Goal: Transaction & Acquisition: Book appointment/travel/reservation

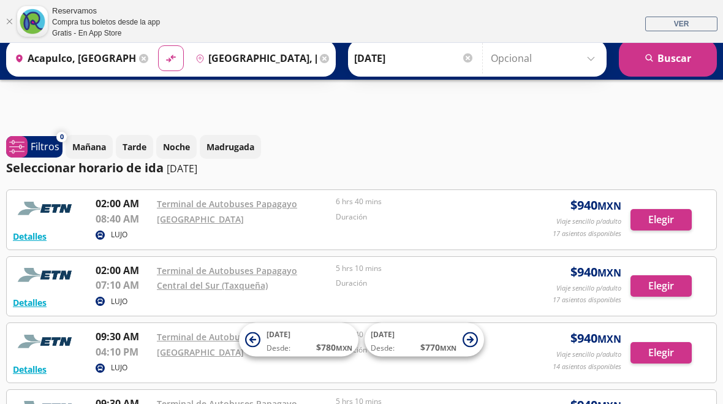
click at [148, 55] on icon at bounding box center [143, 58] width 9 height 9
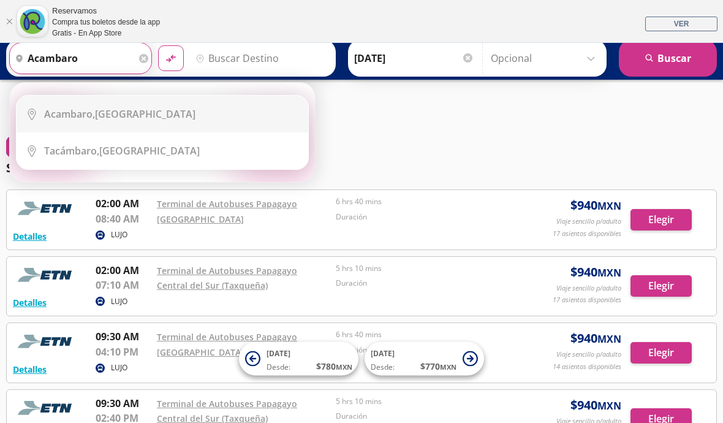
click at [88, 113] on b "Acambaro," at bounding box center [69, 113] width 51 height 13
type input "Acambaro, [GEOGRAPHIC_DATA]"
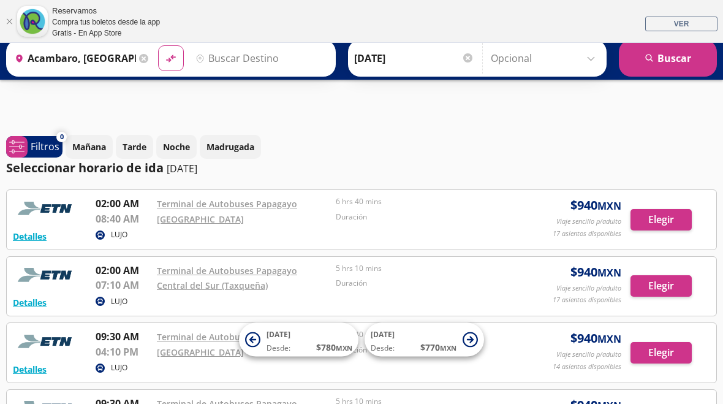
click at [283, 53] on input "Destino" at bounding box center [260, 58] width 139 height 31
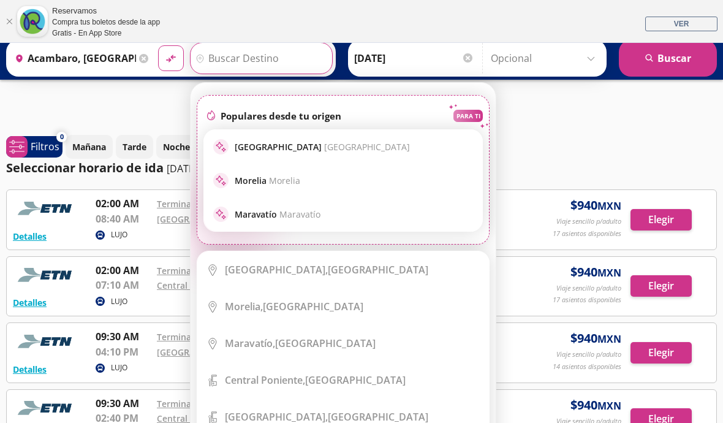
click at [276, 144] on p "[GEOGRAPHIC_DATA] [GEOGRAPHIC_DATA]" at bounding box center [322, 147] width 175 height 12
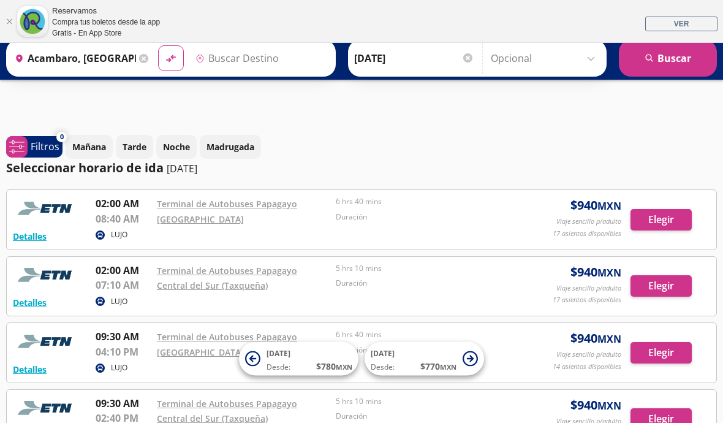
type input "[GEOGRAPHIC_DATA], [GEOGRAPHIC_DATA]"
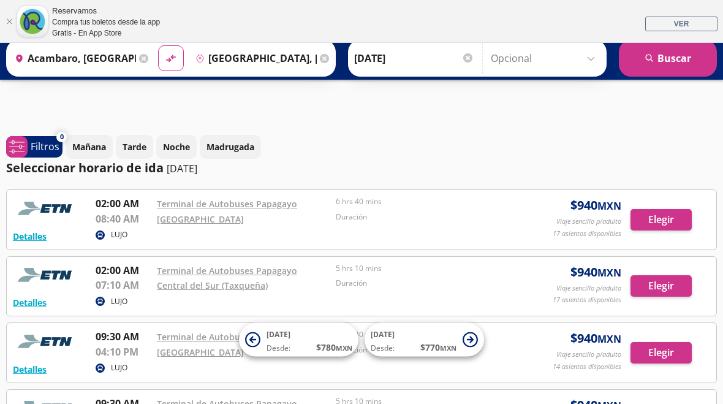
click at [473, 58] on div at bounding box center [467, 57] width 9 height 9
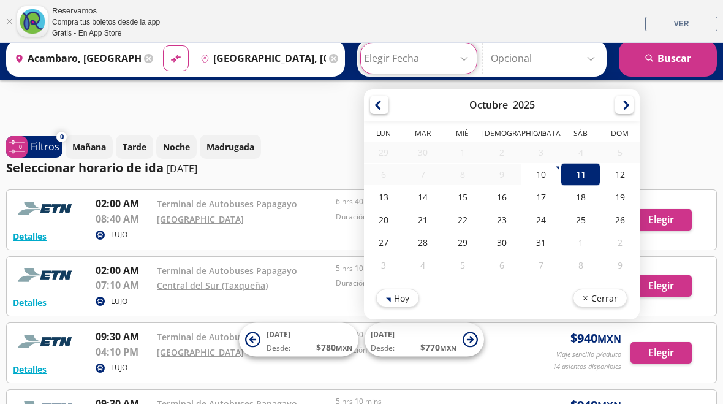
click at [636, 216] on div "26" at bounding box center [620, 219] width 39 height 23
type input "[DATE]"
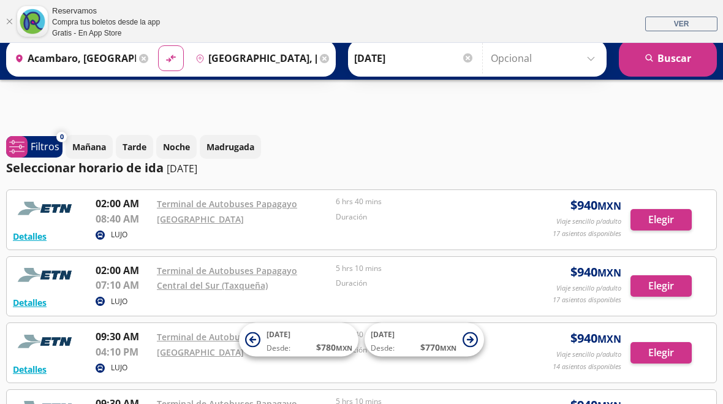
click at [659, 54] on button "search [GEOGRAPHIC_DATA]" at bounding box center [668, 58] width 98 height 37
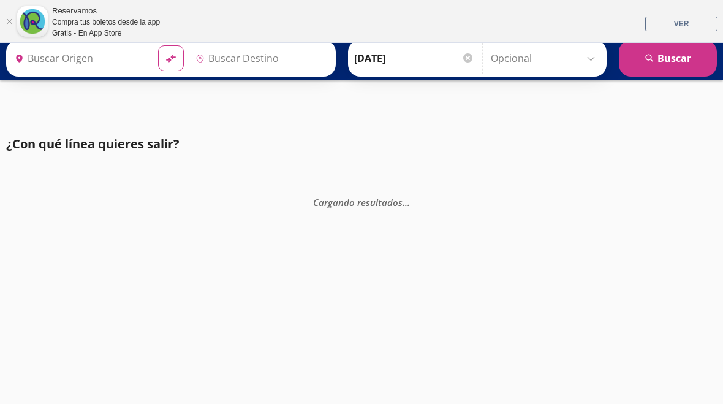
type input "Acambaro, [GEOGRAPHIC_DATA]"
type input "[GEOGRAPHIC_DATA], [GEOGRAPHIC_DATA]"
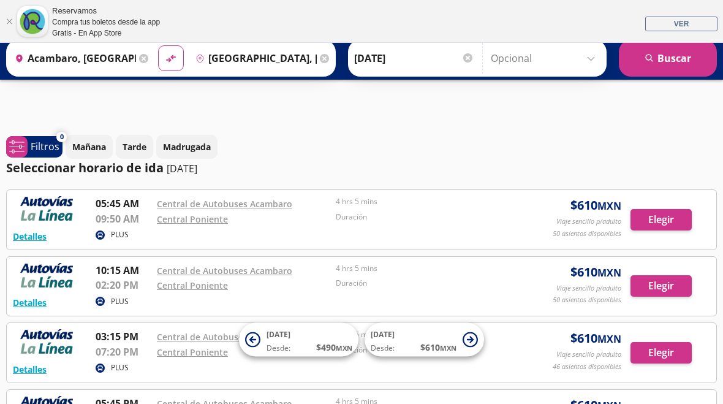
click at [462, 333] on button "[DATE] Desde: $ 610 MXN" at bounding box center [425, 340] width 120 height 34
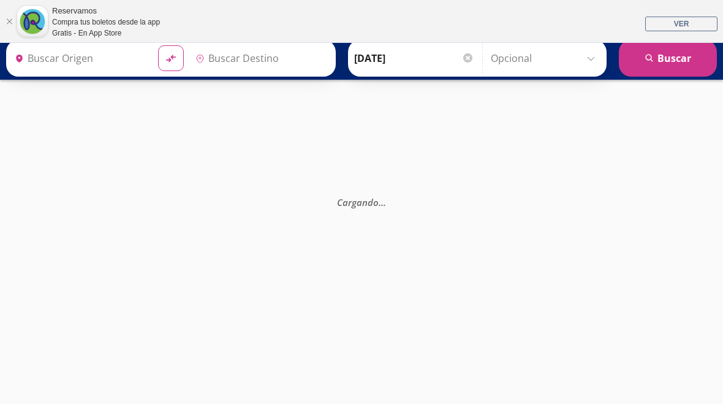
type input "[GEOGRAPHIC_DATA], [GEOGRAPHIC_DATA]"
type input "Acambaro, [GEOGRAPHIC_DATA]"
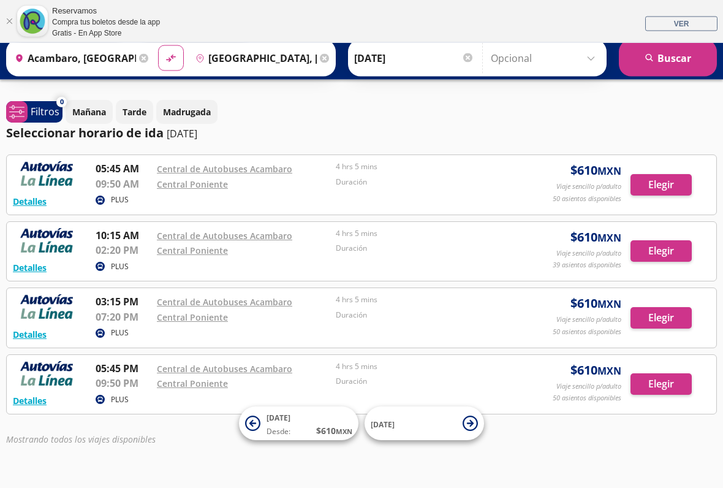
scroll to position [36, 0]
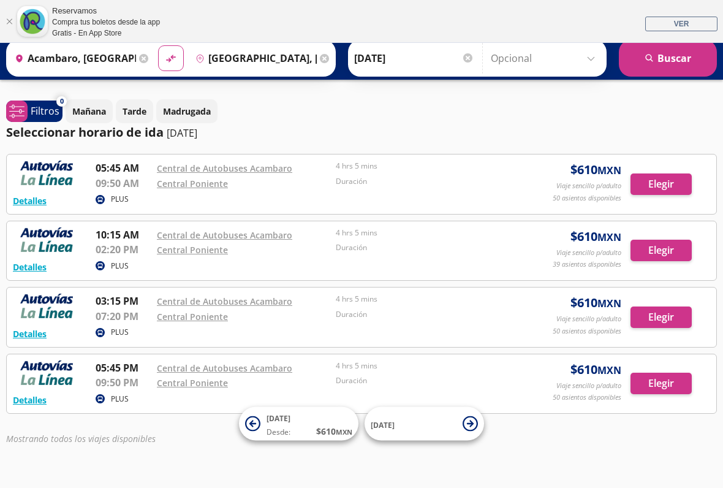
click at [661, 315] on button "Elegir" at bounding box center [661, 317] width 61 height 21
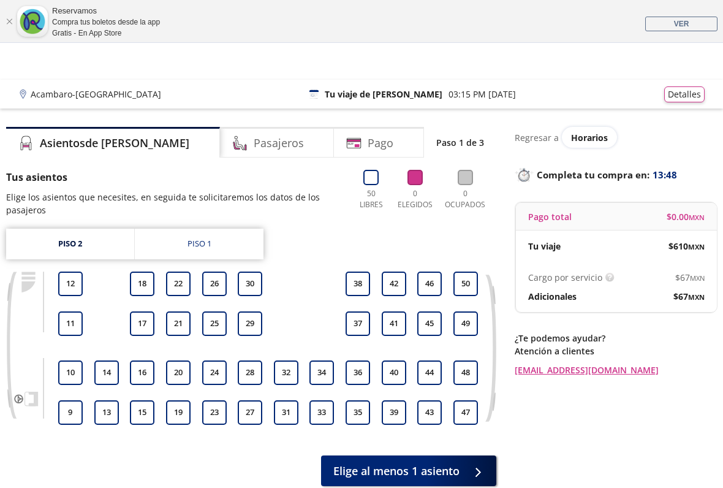
click at [72, 238] on link "Piso 2" at bounding box center [70, 244] width 128 height 31
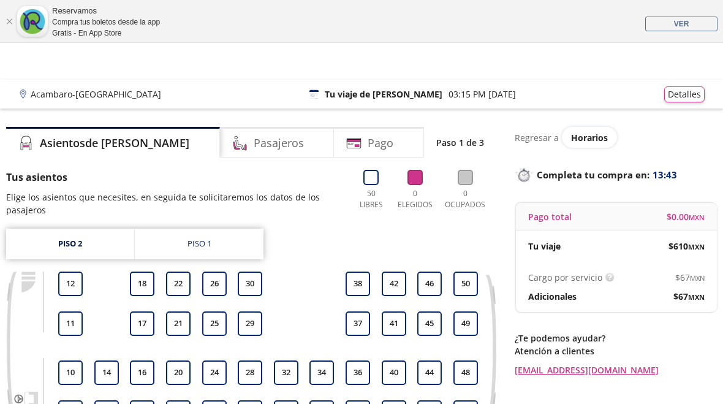
click at [254, 140] on h4 "Pasajeros" at bounding box center [279, 143] width 50 height 17
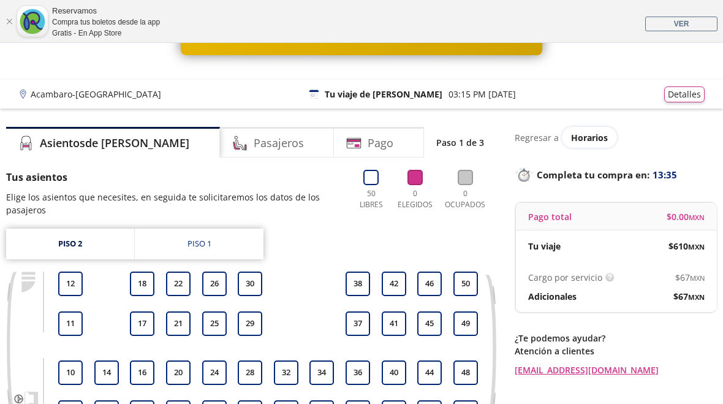
click at [68, 142] on h4 "Asientos de [PERSON_NAME]" at bounding box center [115, 143] width 150 height 17
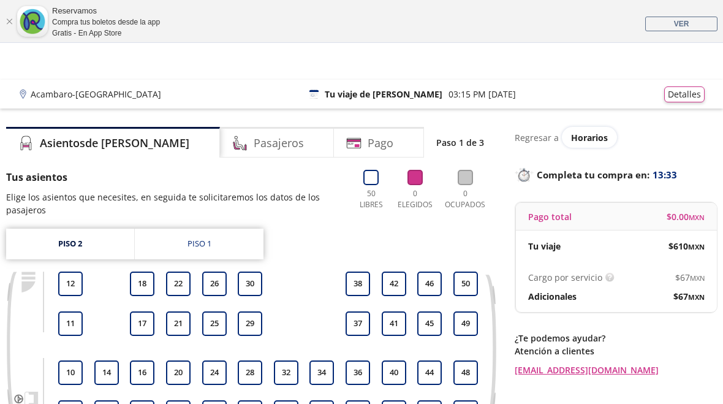
click at [222, 131] on div "Pasajeros" at bounding box center [277, 142] width 115 height 31
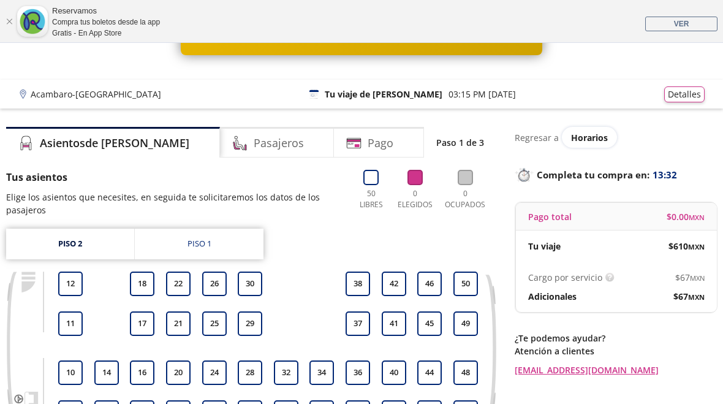
click at [254, 137] on h4 "Pasajeros" at bounding box center [279, 143] width 50 height 17
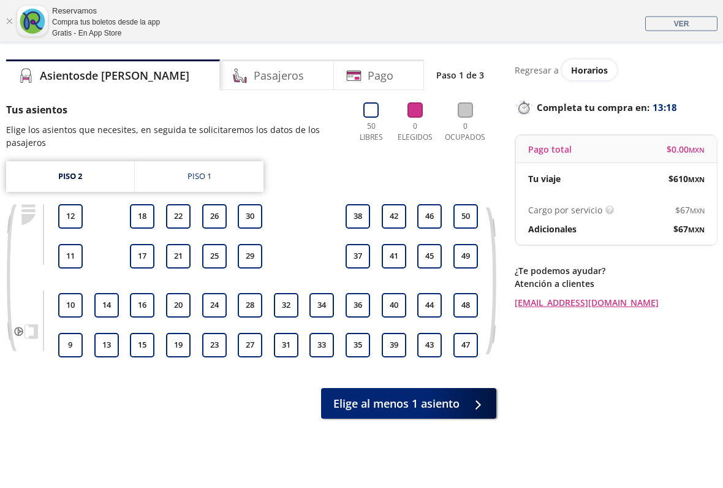
scroll to position [67, 0]
click at [213, 212] on button "26" at bounding box center [214, 216] width 25 height 25
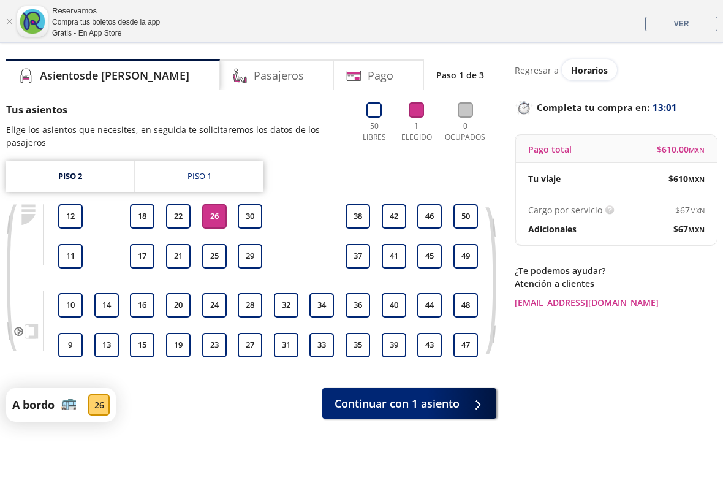
click at [210, 255] on button "25" at bounding box center [214, 256] width 25 height 25
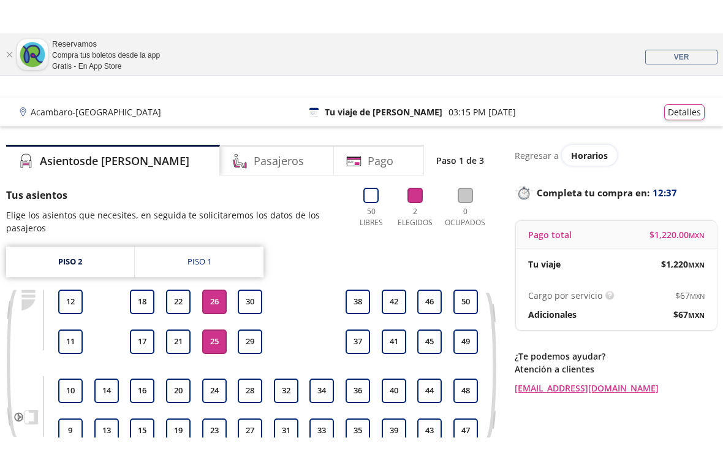
scroll to position [15, 0]
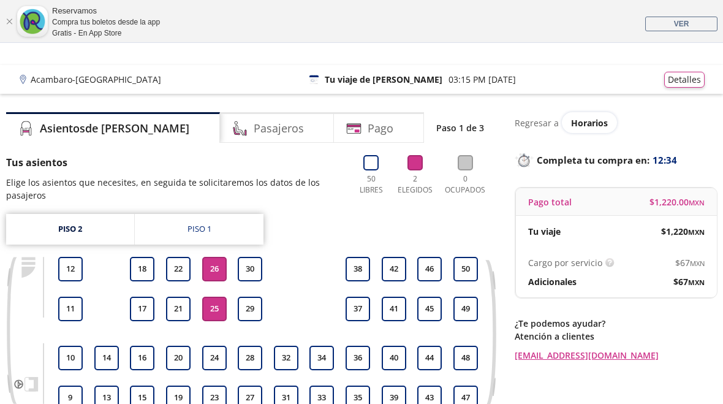
click at [210, 264] on button "26" at bounding box center [214, 269] width 25 height 25
click at [218, 307] on button "25" at bounding box center [214, 309] width 25 height 25
click at [257, 265] on button "30" at bounding box center [250, 269] width 25 height 25
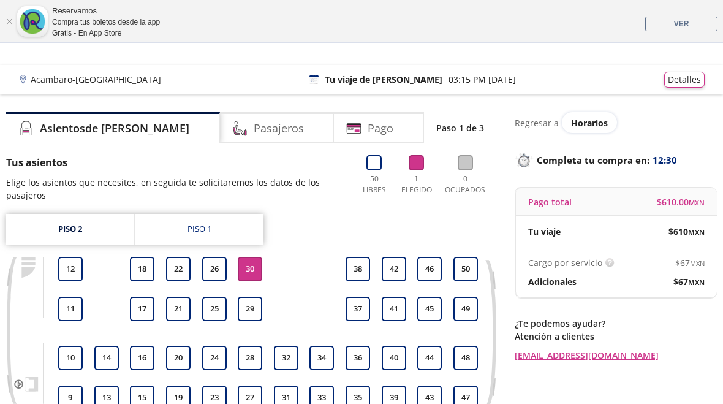
click at [257, 306] on button "29" at bounding box center [250, 309] width 25 height 25
click at [251, 267] on button "30" at bounding box center [250, 269] width 25 height 25
click at [251, 302] on button "29" at bounding box center [250, 309] width 25 height 25
click at [360, 262] on button "38" at bounding box center [358, 269] width 25 height 25
click at [364, 304] on button "37" at bounding box center [358, 309] width 25 height 25
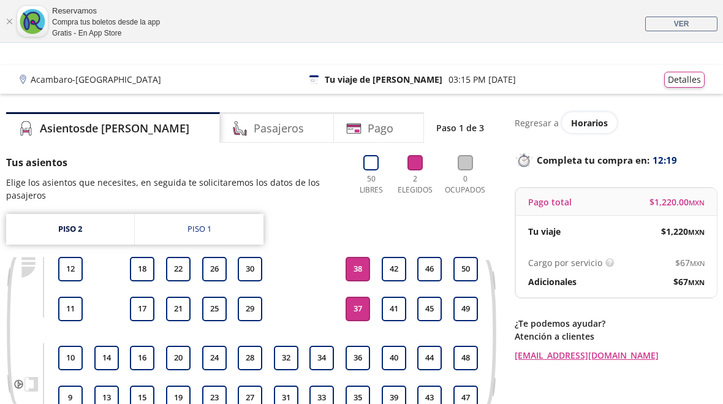
click at [365, 261] on button "38" at bounding box center [358, 269] width 25 height 25
click at [359, 303] on button "37" at bounding box center [358, 309] width 25 height 25
click at [323, 350] on button "34" at bounding box center [322, 358] width 25 height 25
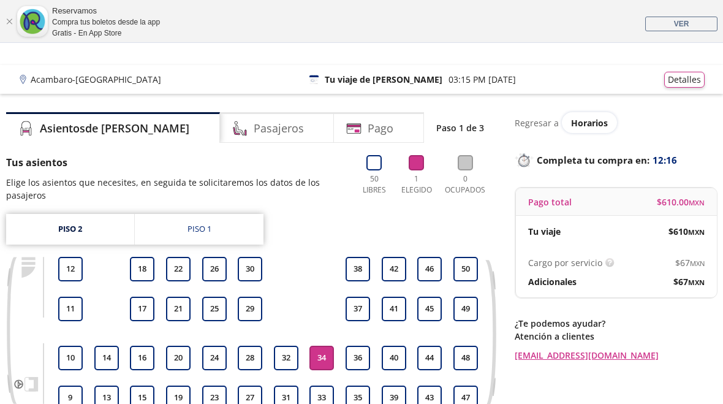
click at [324, 391] on button "33" at bounding box center [322, 398] width 25 height 25
click at [324, 351] on button "34" at bounding box center [322, 358] width 25 height 25
click at [313, 391] on button "33" at bounding box center [322, 398] width 25 height 25
click at [216, 264] on button "26" at bounding box center [214, 269] width 25 height 25
click at [215, 305] on button "25" at bounding box center [214, 309] width 25 height 25
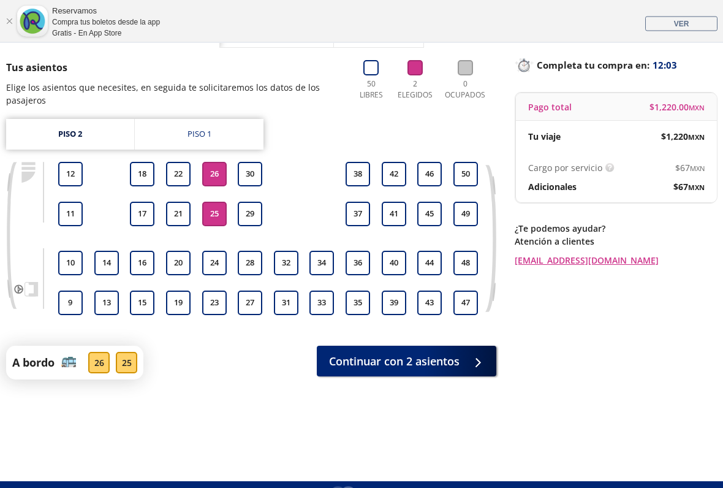
scroll to position [110, 0]
click at [463, 353] on button "Continuar con 2 asientos" at bounding box center [407, 361] width 180 height 31
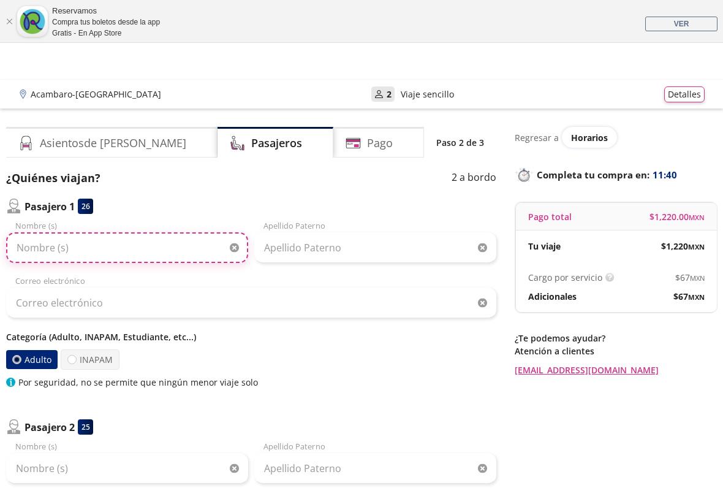
click at [53, 247] on input "Nombre (s)" at bounding box center [127, 247] width 242 height 31
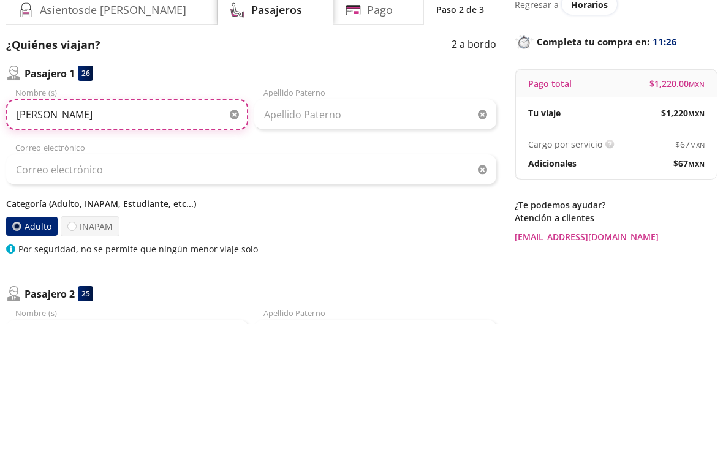
type input "[PERSON_NAME]"
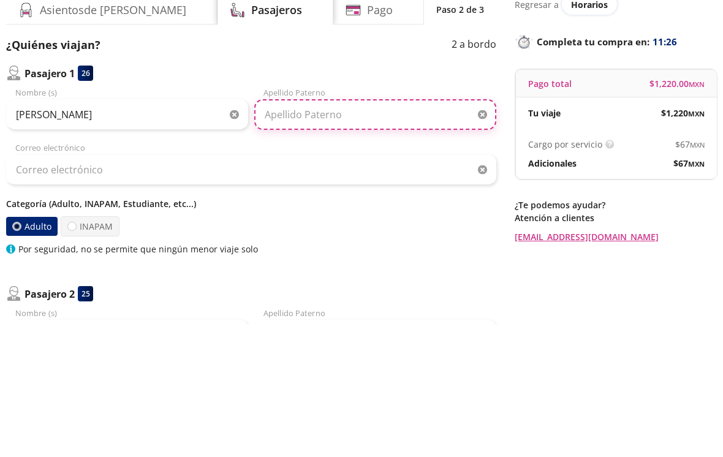
click at [285, 232] on input "Apellido Paterno" at bounding box center [375, 247] width 242 height 31
type input "[PERSON_NAME]"
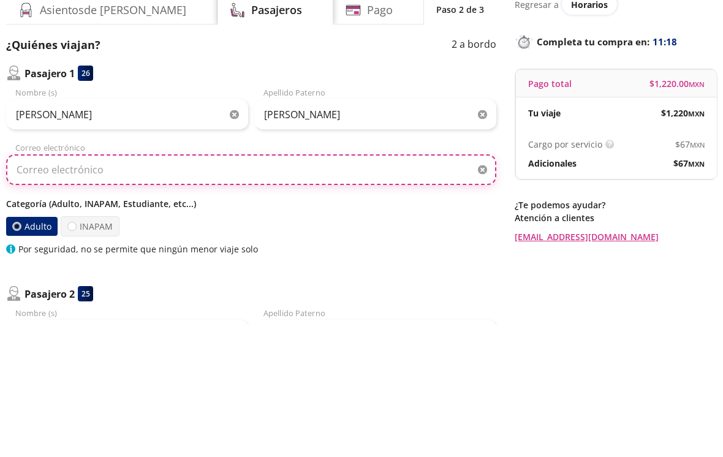
click at [84, 288] on input "Correo electrónico" at bounding box center [251, 303] width 490 height 31
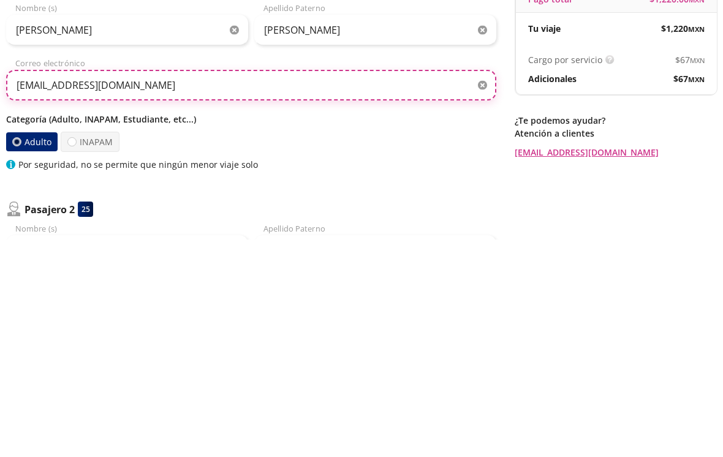
type input "[EMAIL_ADDRESS][DOMAIN_NAME]"
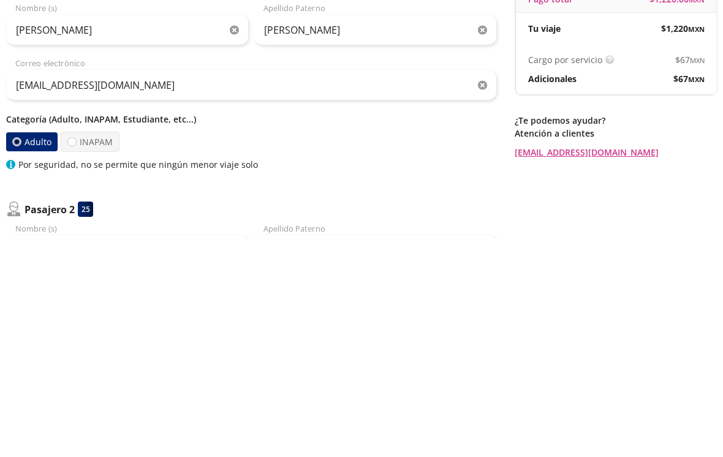
click at [75, 349] on label "INAPAM" at bounding box center [90, 359] width 59 height 20
click at [75, 356] on input "INAPAM" at bounding box center [72, 360] width 8 height 8
radio input "true"
radio input "false"
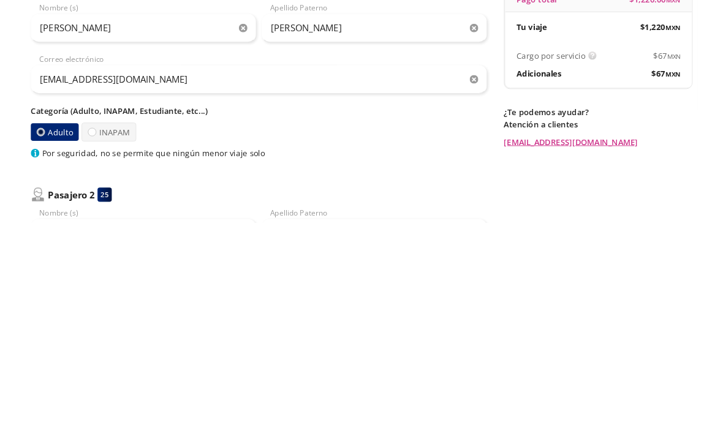
scroll to position [218, 0]
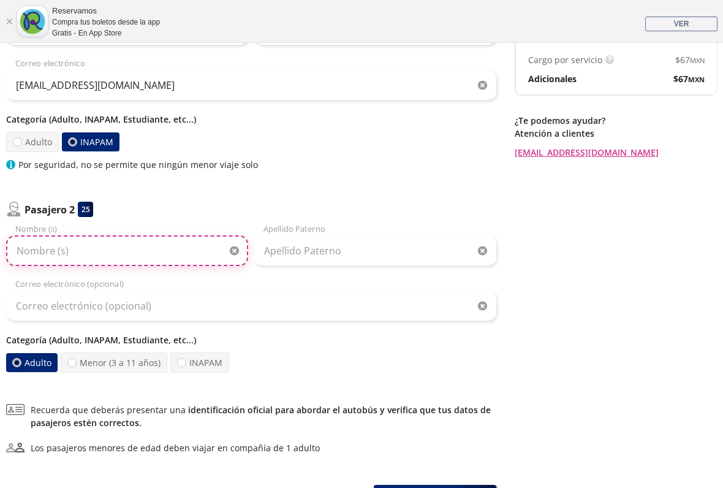
click at [61, 253] on input "Nombre (s)" at bounding box center [127, 250] width 242 height 31
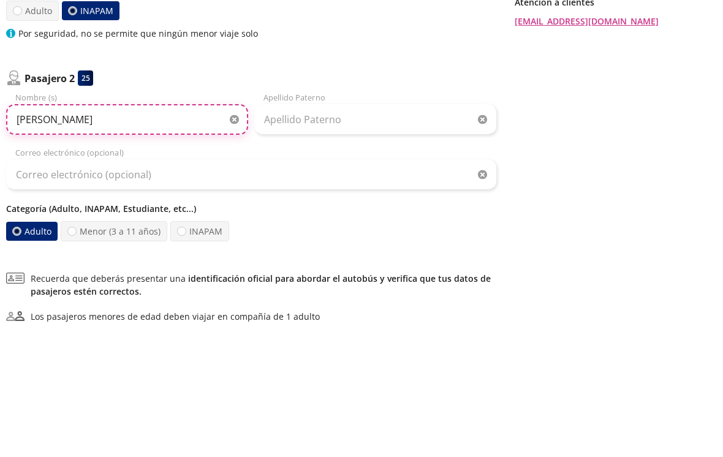
type input "[PERSON_NAME]"
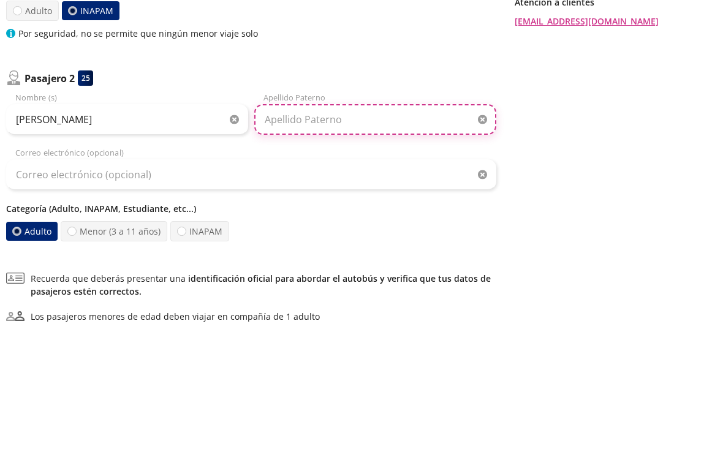
click at [273, 235] on input "Apellido Paterno" at bounding box center [375, 250] width 242 height 31
type input "[PERSON_NAME]"
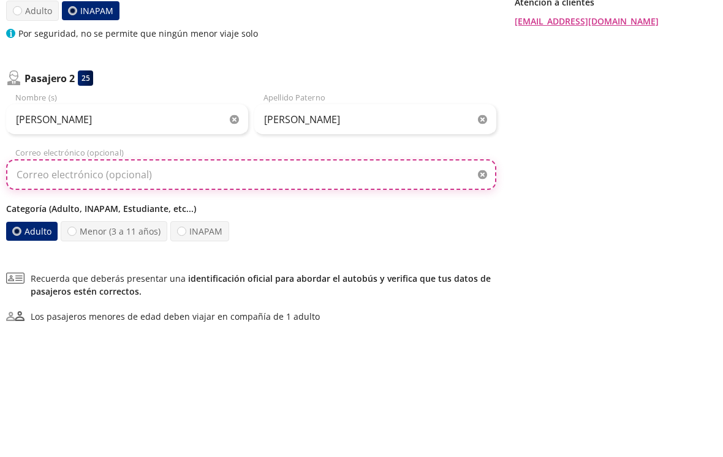
click at [61, 291] on input "Correo electrónico (opcional)" at bounding box center [251, 306] width 490 height 31
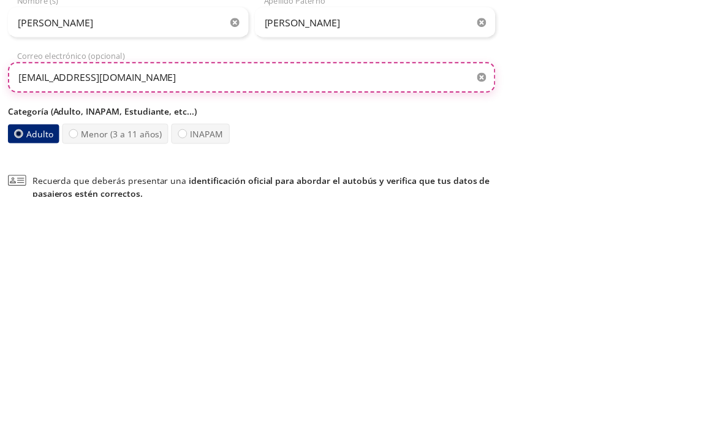
scroll to position [223, 0]
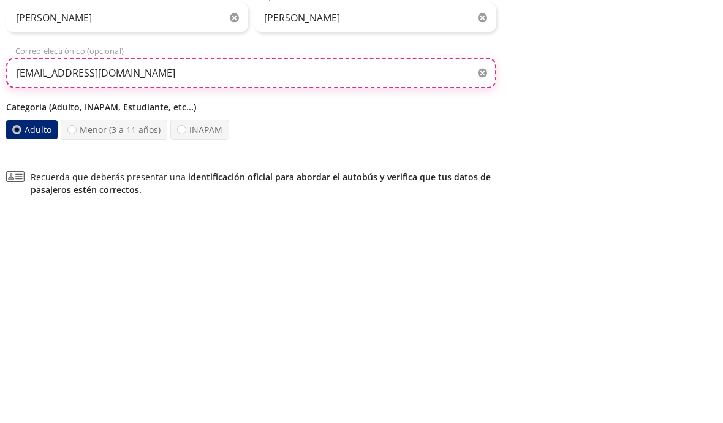
type input "[EMAIL_ADDRESS][DOMAIN_NAME]"
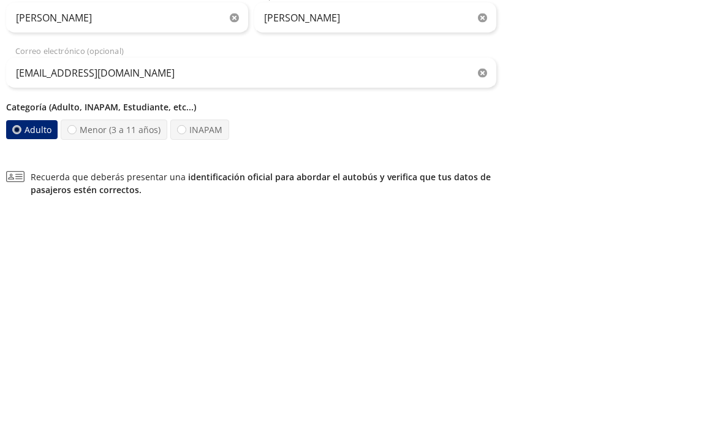
click at [183, 353] on div at bounding box center [181, 357] width 9 height 9
click at [183, 354] on input "INAPAM" at bounding box center [182, 358] width 8 height 8
radio input "true"
radio input "false"
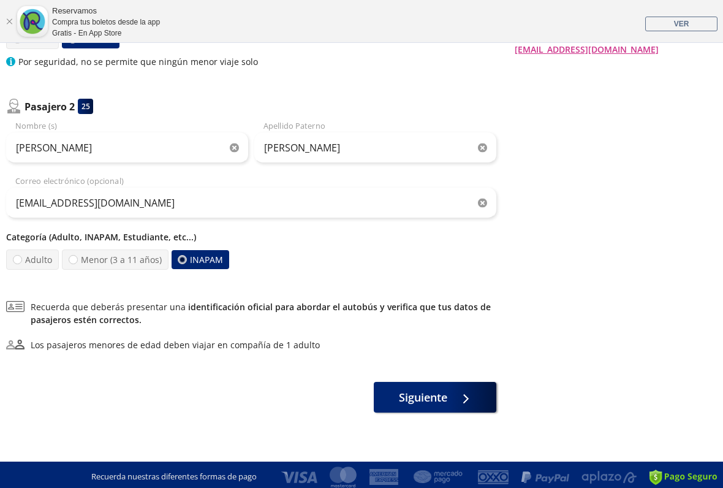
scroll to position [319, 0]
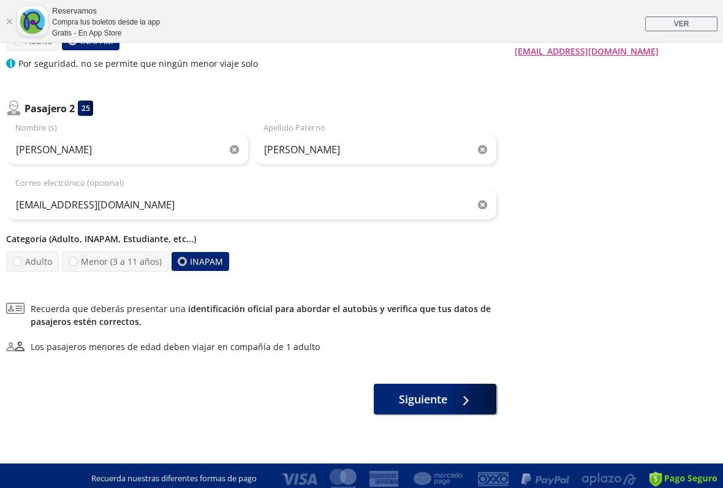
click at [408, 394] on span "Siguiente" at bounding box center [423, 399] width 48 height 17
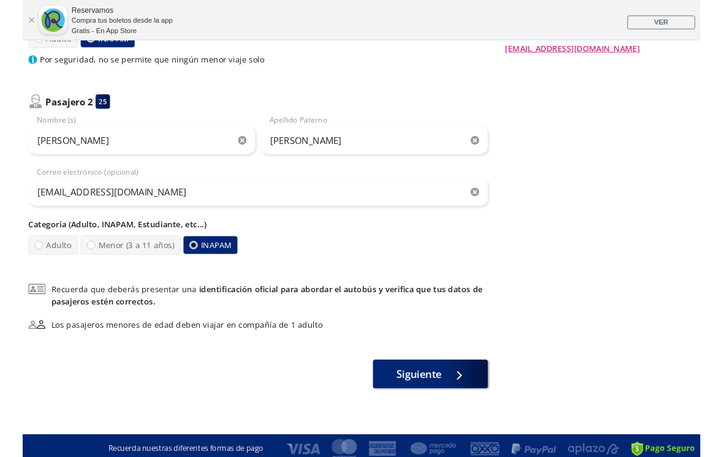
scroll to position [0, 0]
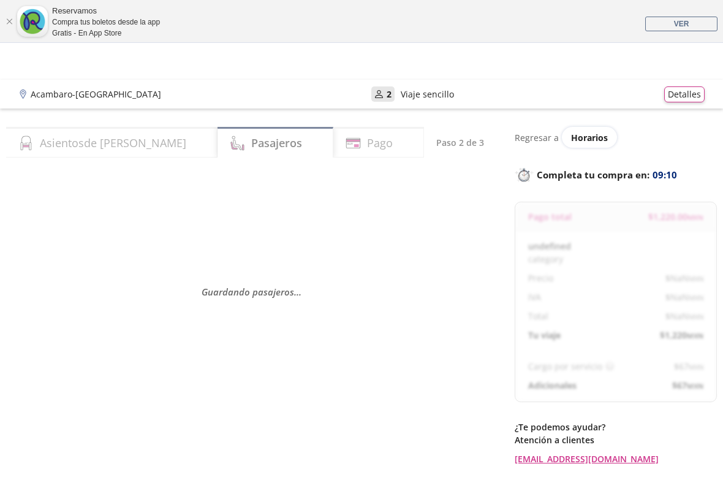
select select "MX"
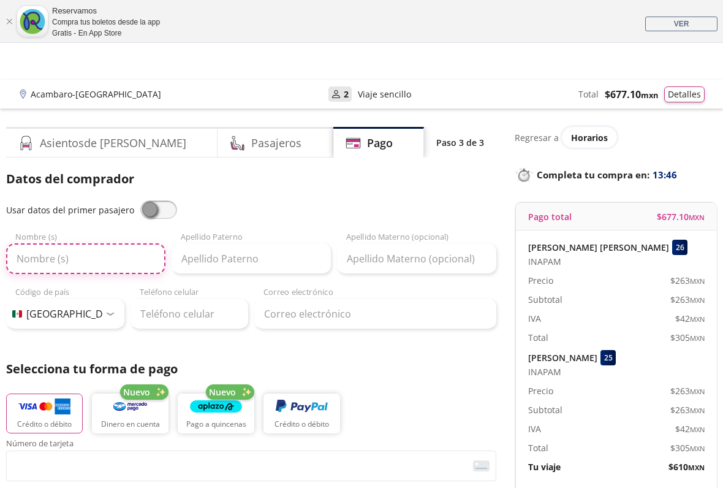
click at [63, 250] on input "Nombre (s)" at bounding box center [85, 258] width 159 height 31
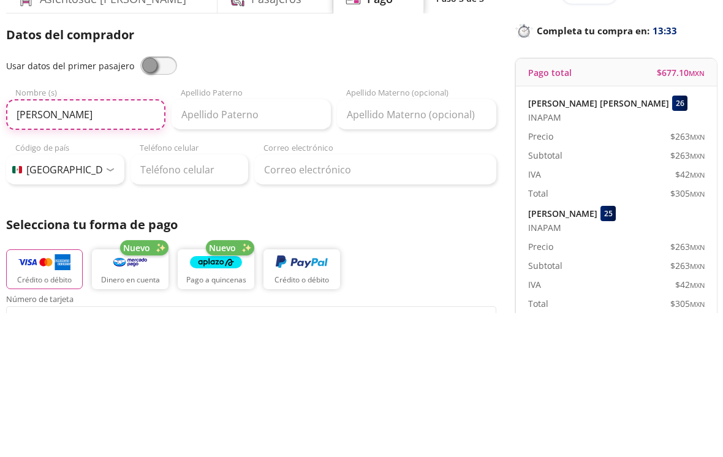
type input "[PERSON_NAME]"
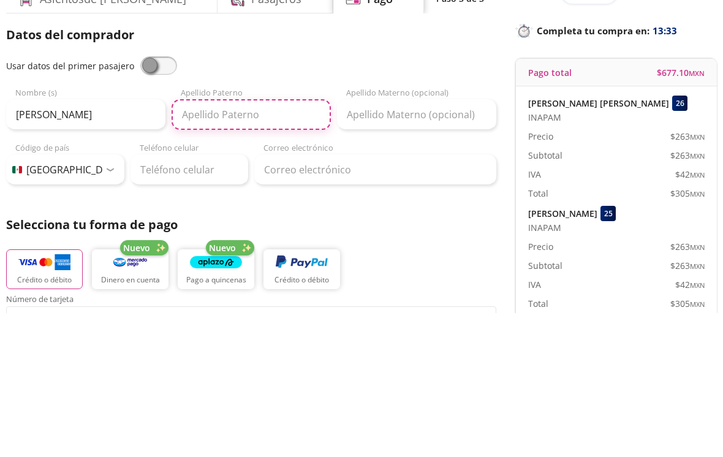
click at [199, 243] on input "Apellido Paterno" at bounding box center [251, 258] width 159 height 31
type input "[PERSON_NAME]"
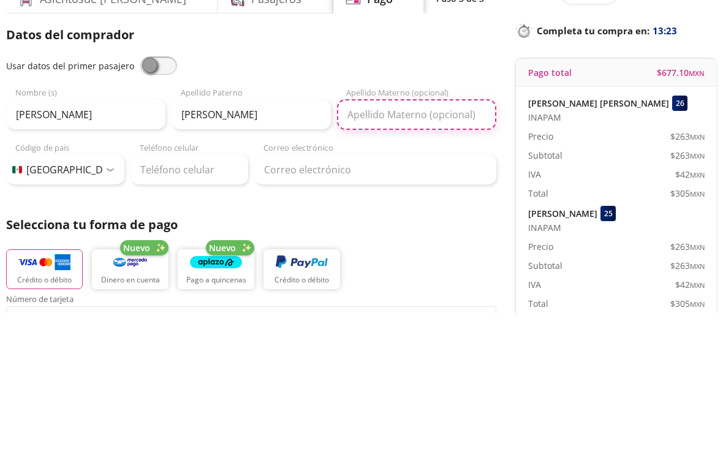
click at [354, 243] on input "Apellido Materno (opcional)" at bounding box center [416, 258] width 159 height 31
type input "[PERSON_NAME]"
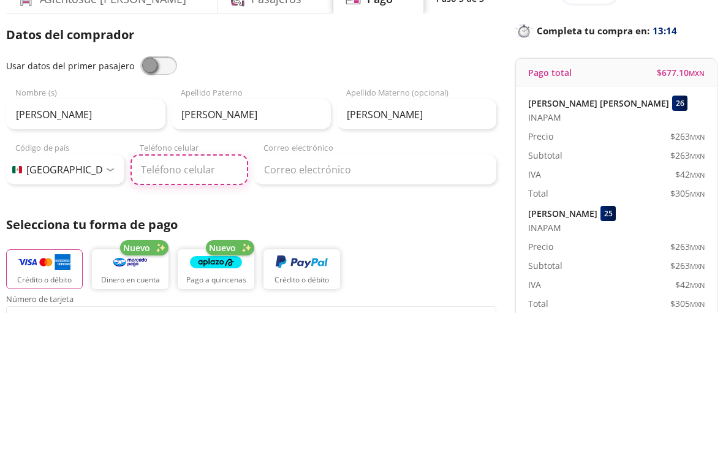
click at [158, 299] on input "Teléfono celular" at bounding box center [190, 314] width 118 height 31
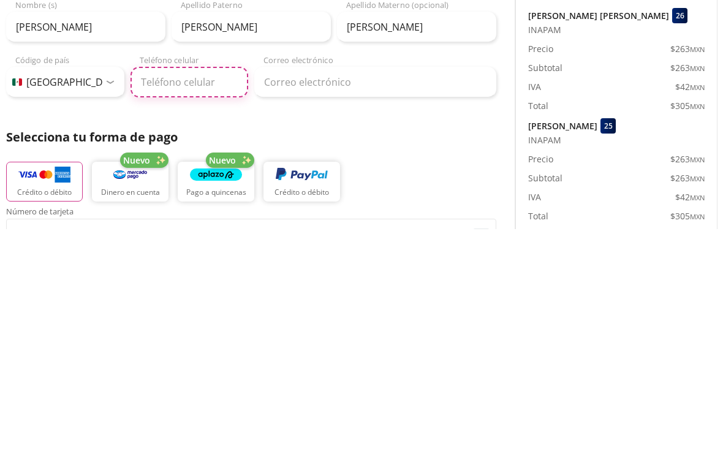
scroll to position [10, 0]
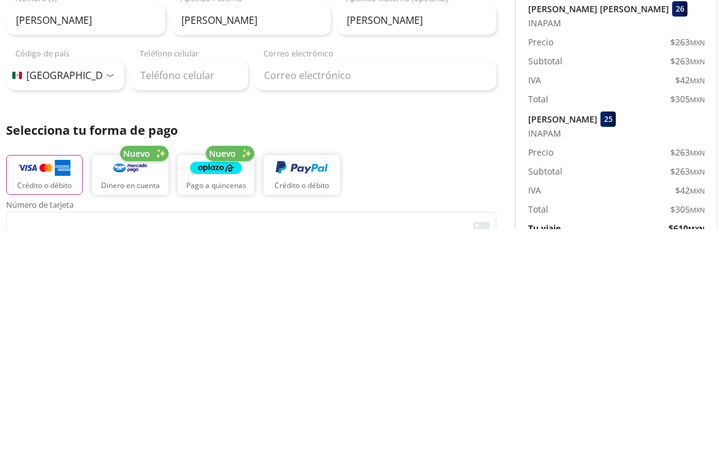
click at [48, 387] on img "button" at bounding box center [44, 396] width 52 height 18
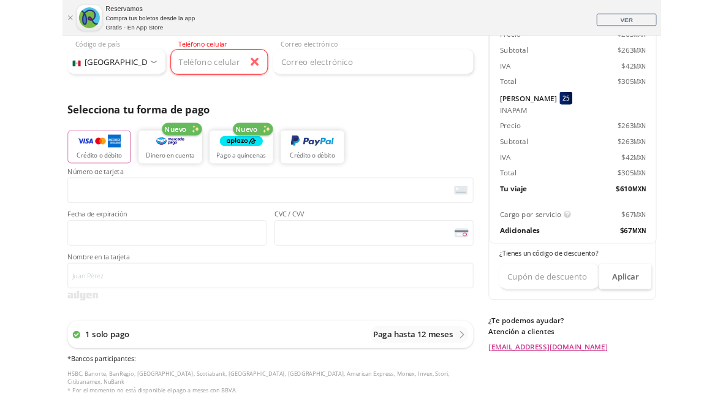
scroll to position [273, 0]
